Goal: Information Seeking & Learning: Learn about a topic

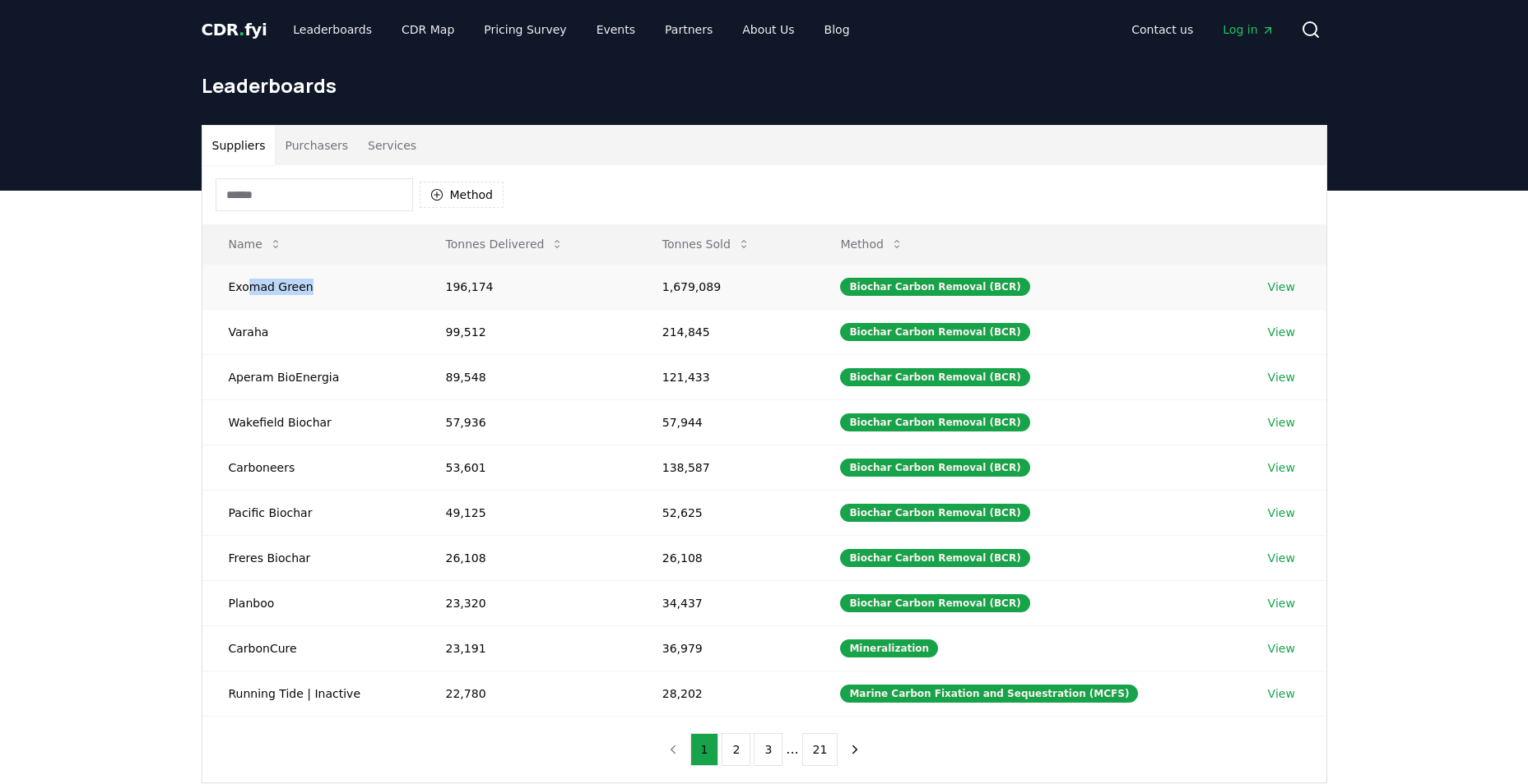
drag, startPoint x: 247, startPoint y: 289, endPoint x: 349, endPoint y: 294, distance: 102.1
click at [349, 294] on td "Exomad Green" at bounding box center [311, 286] width 217 height 46
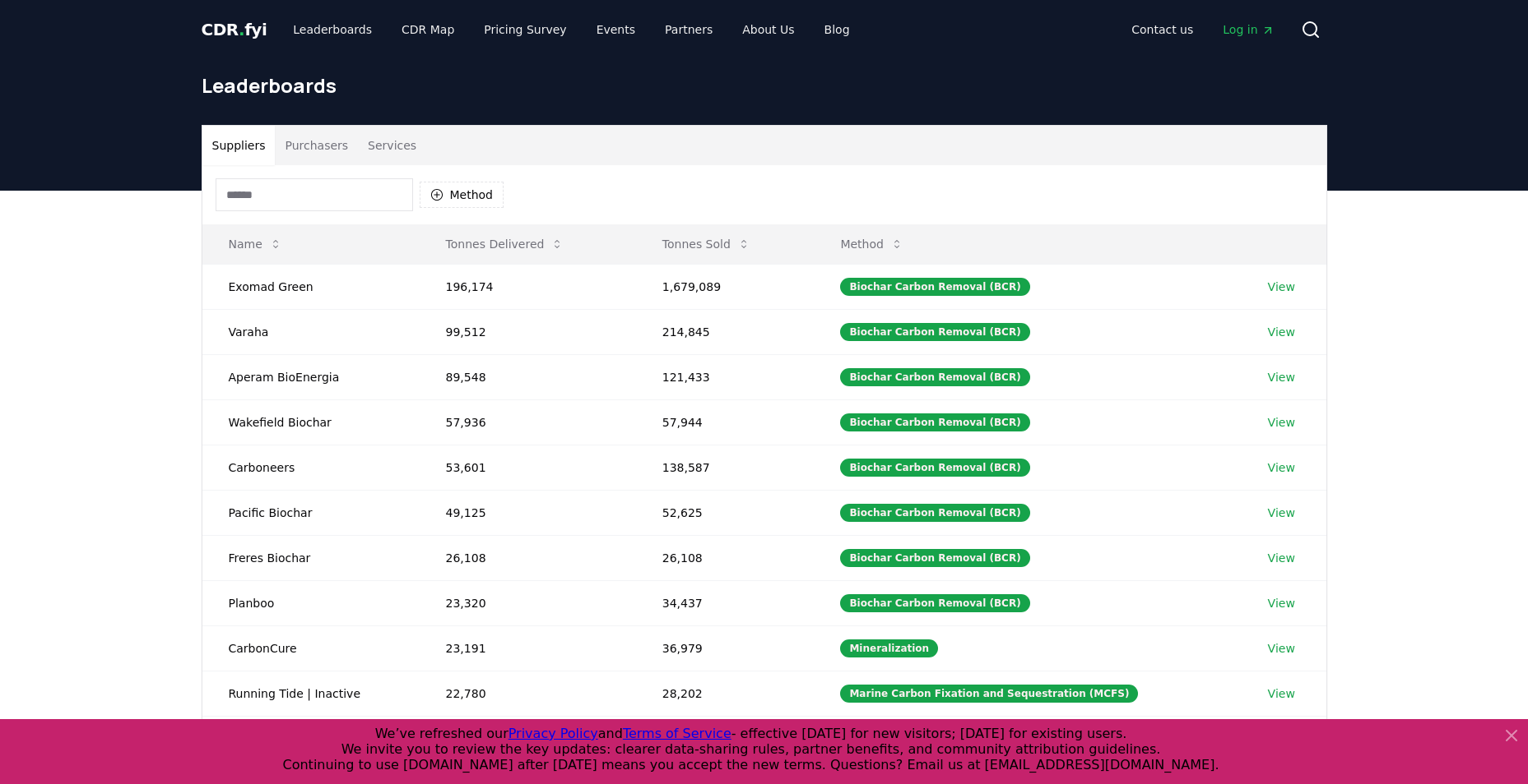
click at [395, 189] on input at bounding box center [313, 195] width 197 height 33
click at [312, 135] on button "Purchasers" at bounding box center [316, 145] width 83 height 39
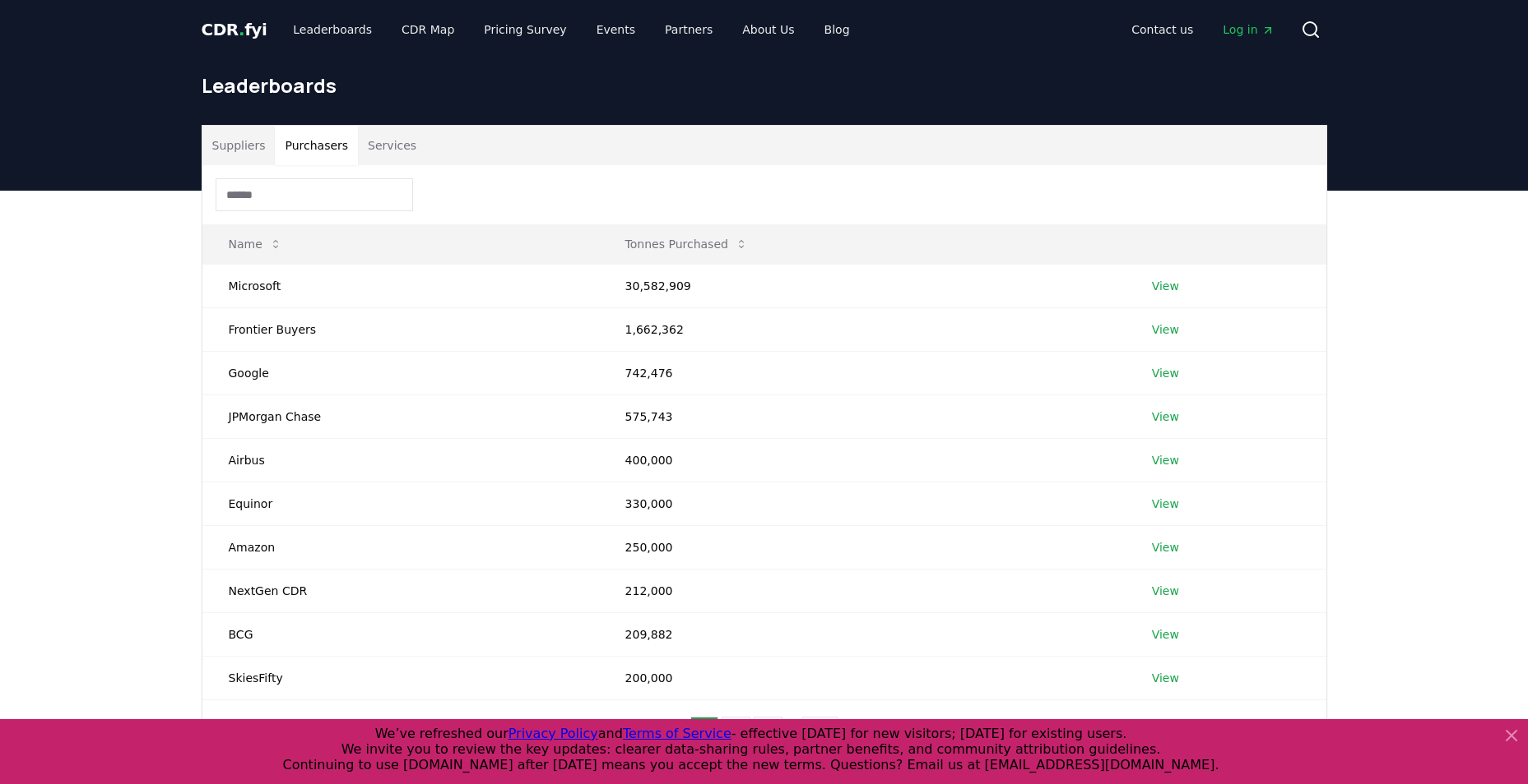
click at [390, 144] on button "Services" at bounding box center [392, 145] width 69 height 39
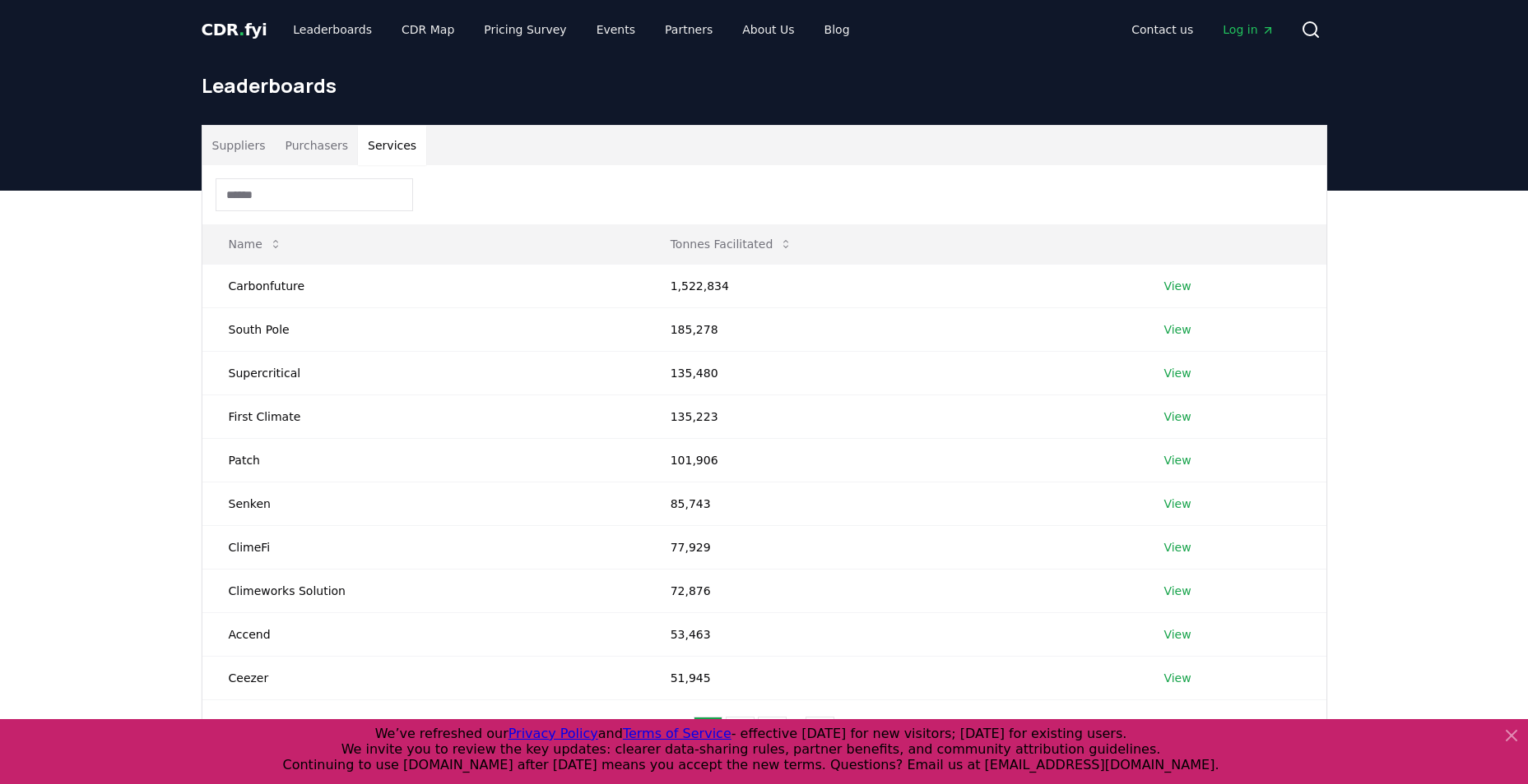
click at [347, 150] on button "Purchasers" at bounding box center [316, 145] width 83 height 39
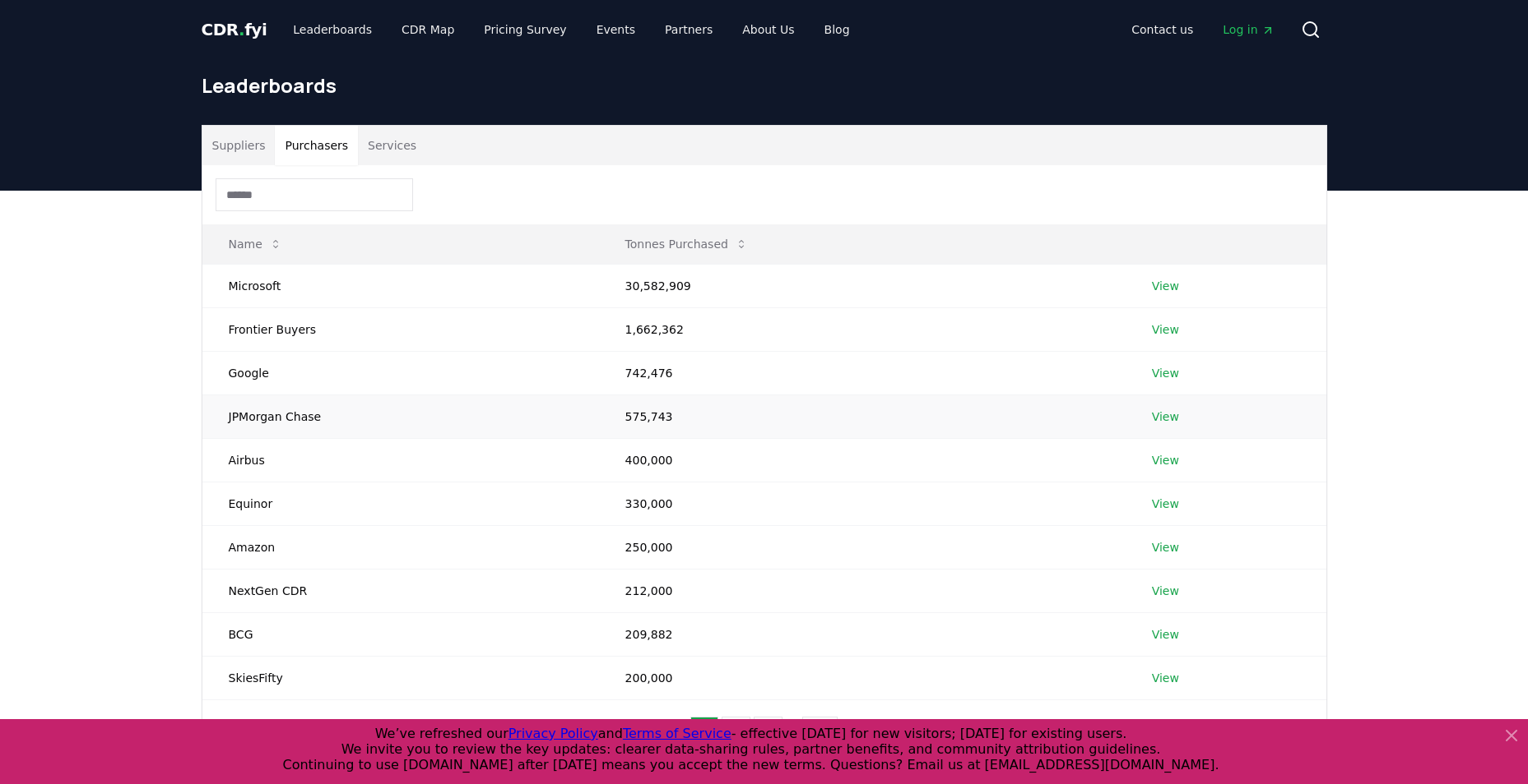
click at [465, 427] on tbody "Microsoft 30,582,909 View Frontier Buyers 1,662,362 View Google 742,476 View JP…" at bounding box center [764, 481] width 1123 height 436
click at [456, 438] on td "JPMorgan Chase" at bounding box center [401, 417] width 397 height 44
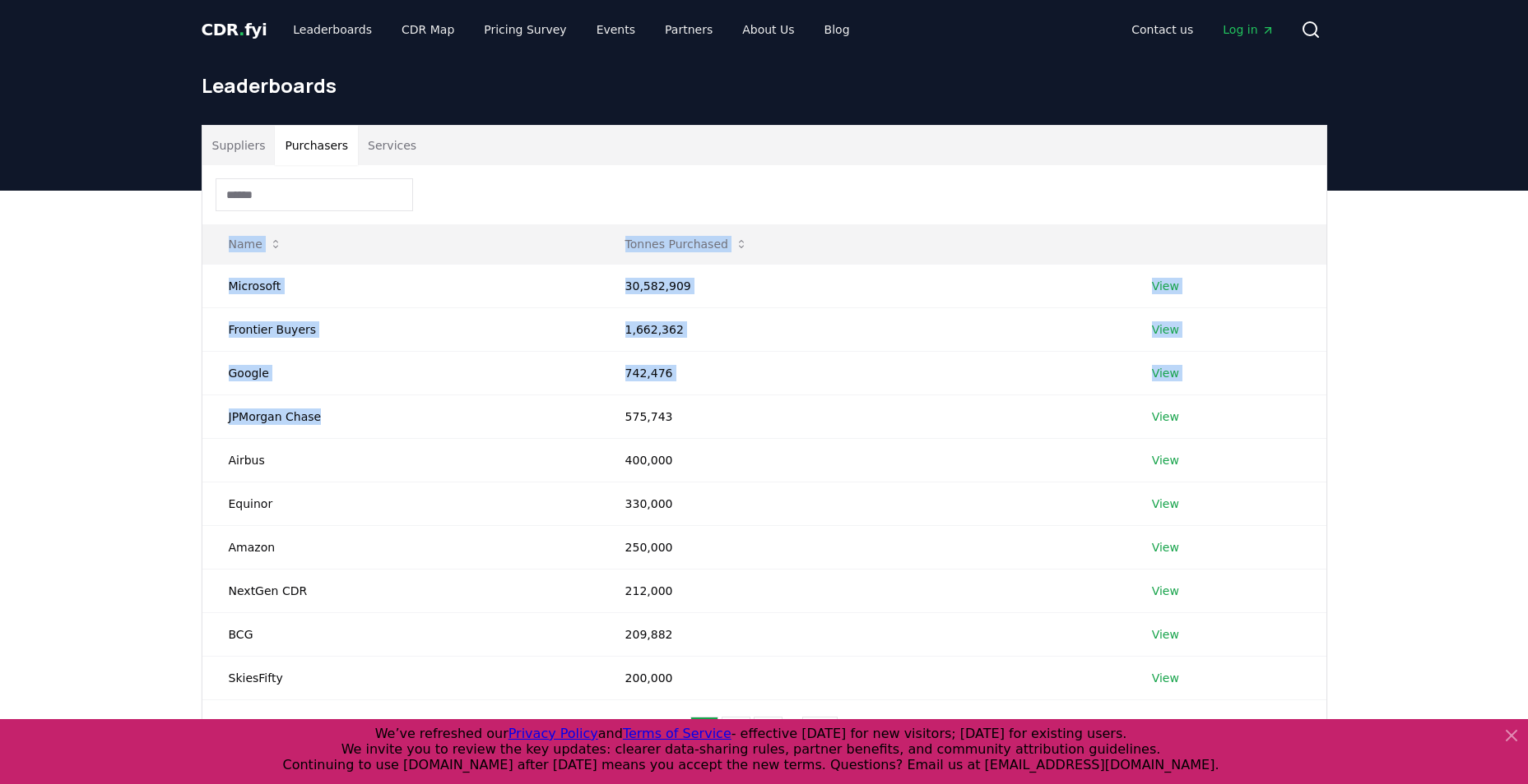
drag, startPoint x: 457, startPoint y: 428, endPoint x: 195, endPoint y: 284, distance: 299.0
click at [195, 284] on div "Suppliers Purchasers Services Name Tonnes Purchased Microsoft 30,582,909 View F…" at bounding box center [764, 445] width 1152 height 642
drag, startPoint x: 195, startPoint y: 284, endPoint x: 243, endPoint y: 372, distance: 100.2
click at [228, 380] on td "Google" at bounding box center [401, 373] width 397 height 44
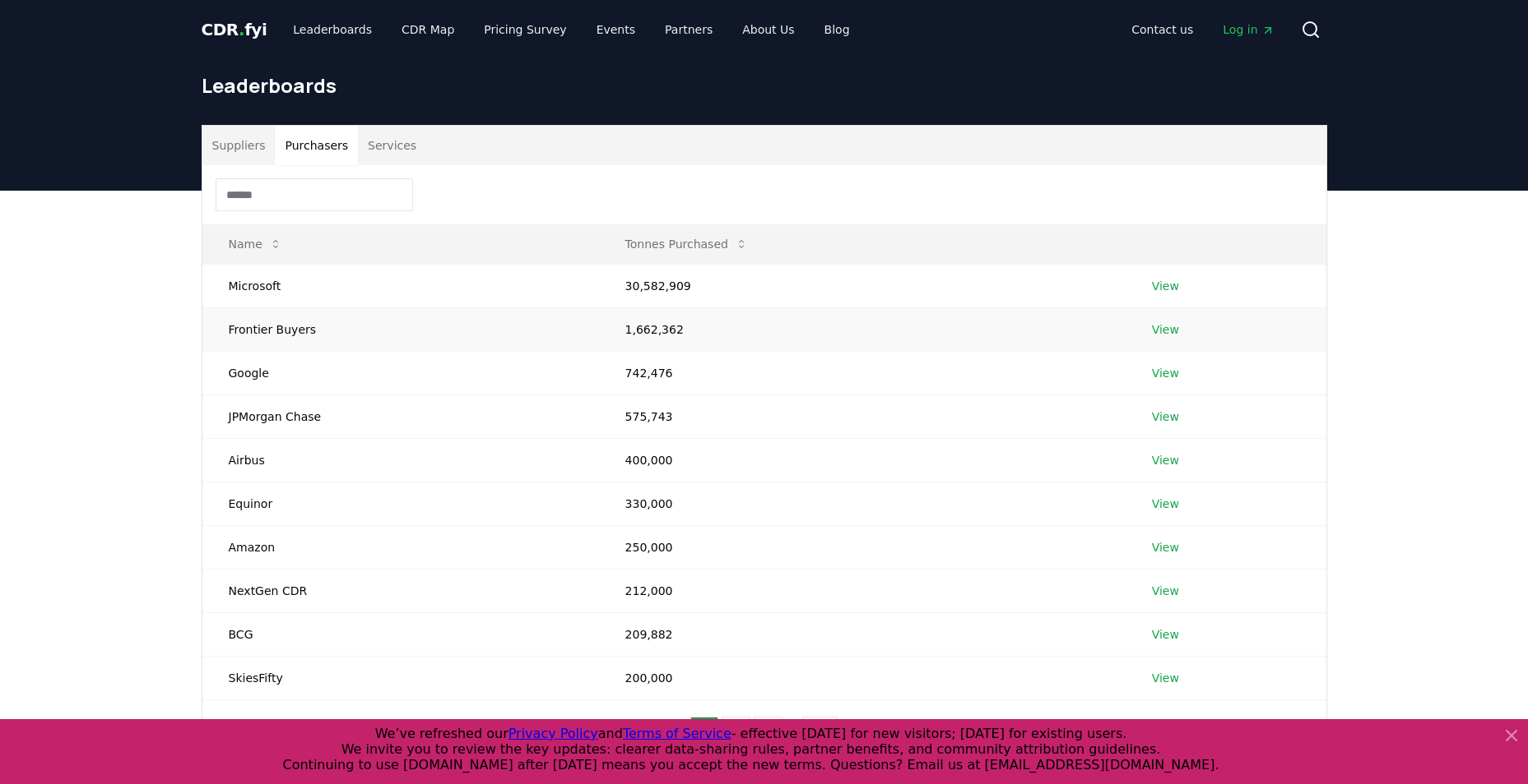
click at [639, 323] on td "1,662,362" at bounding box center [862, 329] width 526 height 44
click at [651, 296] on td "30,582,909" at bounding box center [862, 285] width 526 height 44
click at [695, 289] on td "30,582,909" at bounding box center [862, 285] width 526 height 44
click at [1154, 283] on link "View" at bounding box center [1165, 285] width 28 height 16
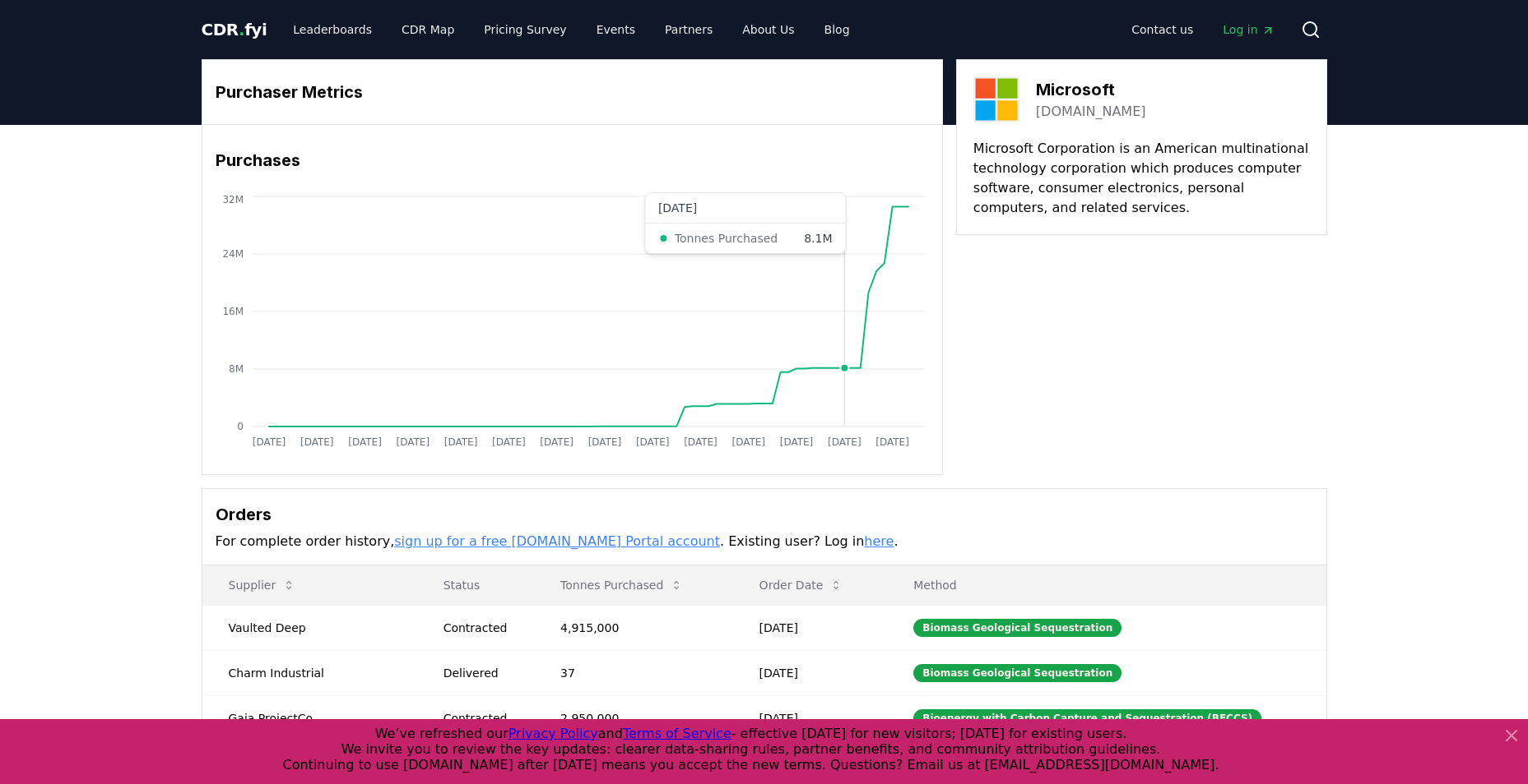
click at [1118, 370] on div "Purchaser Metrics Purchases [DATE] [DATE] [DATE] [DATE] [DATE] [DATE] [DATE] [D…" at bounding box center [764, 266] width 1125 height 416
